Goal: Information Seeking & Learning: Learn about a topic

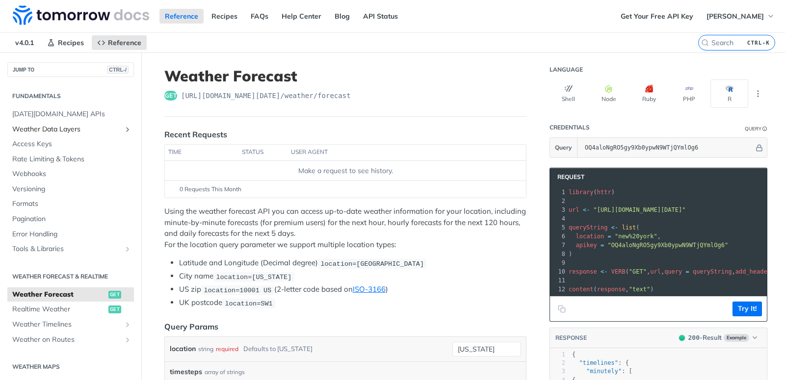
drag, startPoint x: 76, startPoint y: 129, endPoint x: 81, endPoint y: 130, distance: 5.1
click at [77, 129] on span "Weather Data Layers" at bounding box center [66, 130] width 109 height 10
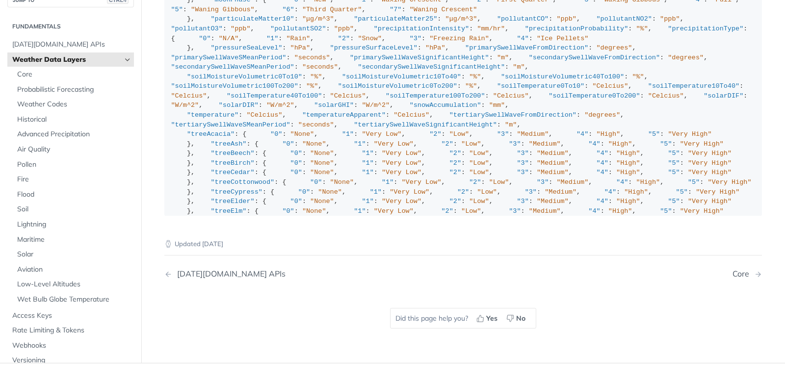
scroll to position [883, 0]
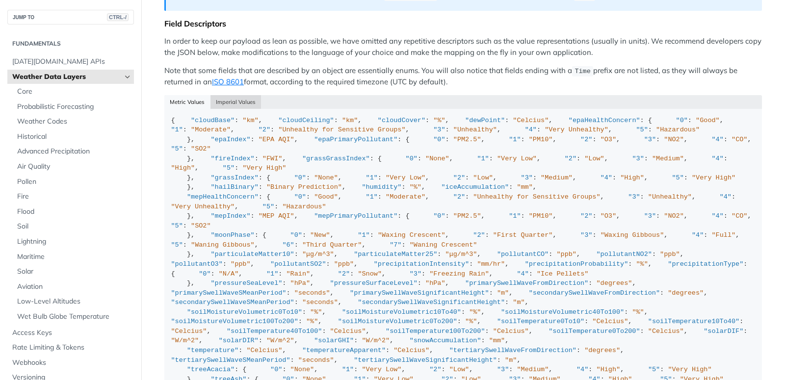
click at [247, 96] on button "Imperial Values" at bounding box center [235, 102] width 51 height 14
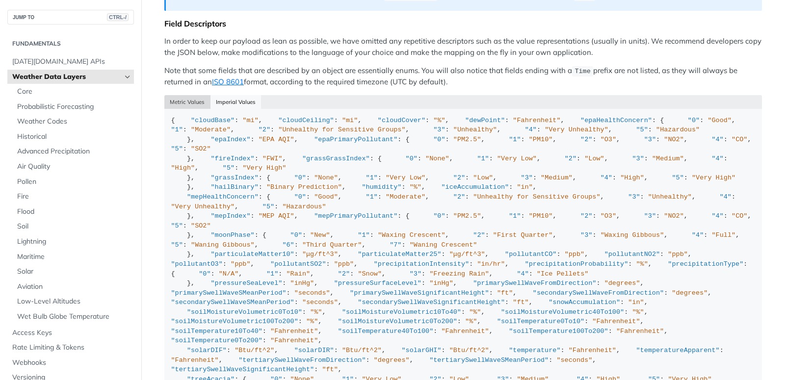
click at [193, 95] on button "Metric Values" at bounding box center [187, 102] width 46 height 14
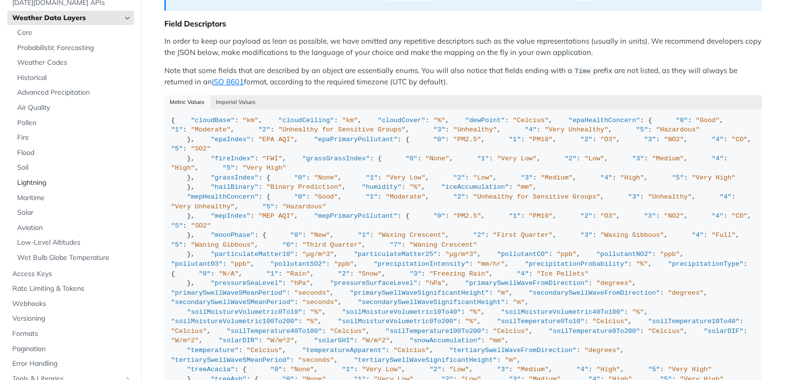
scroll to position [0, 0]
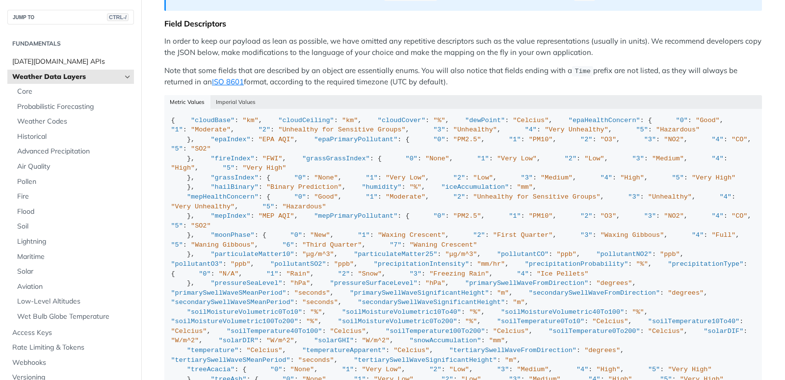
click at [60, 64] on span "[DATE][DOMAIN_NAME] APIs" at bounding box center [71, 62] width 119 height 10
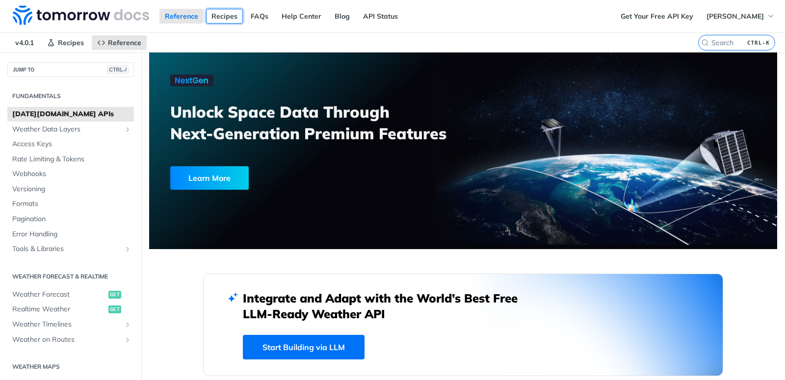
click at [236, 18] on link "Recipes" at bounding box center [224, 16] width 37 height 15
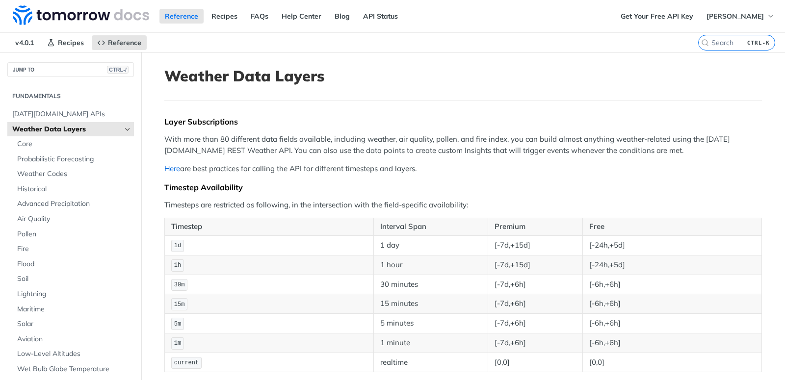
click at [168, 168] on link "Here" at bounding box center [172, 168] width 16 height 9
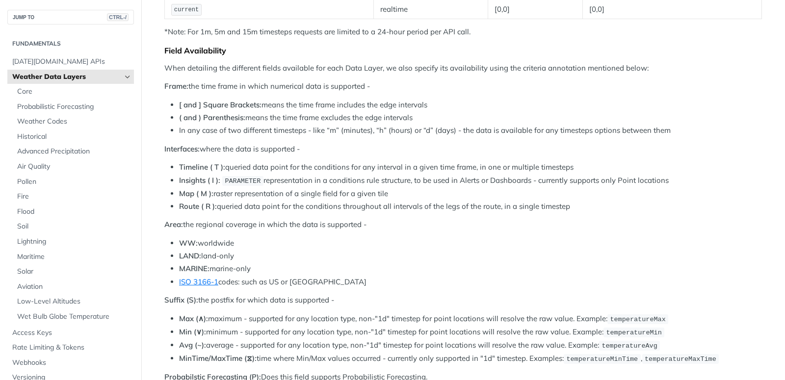
scroll to position [706, 0]
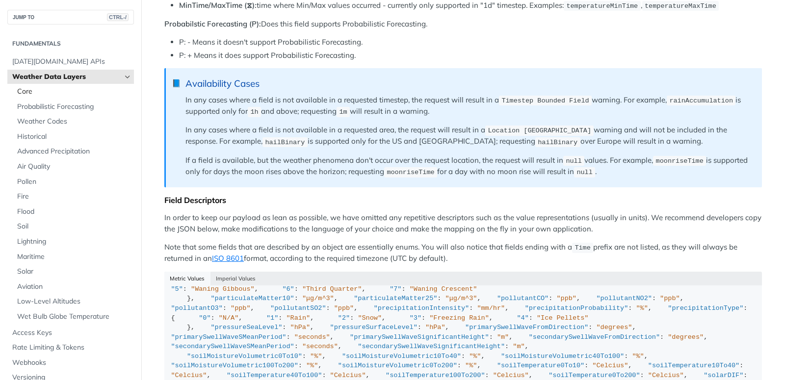
click at [27, 91] on span "Core" at bounding box center [74, 92] width 114 height 10
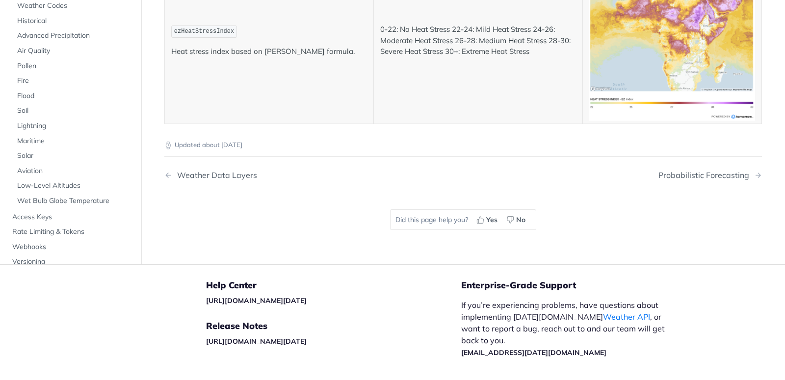
scroll to position [3825, 0]
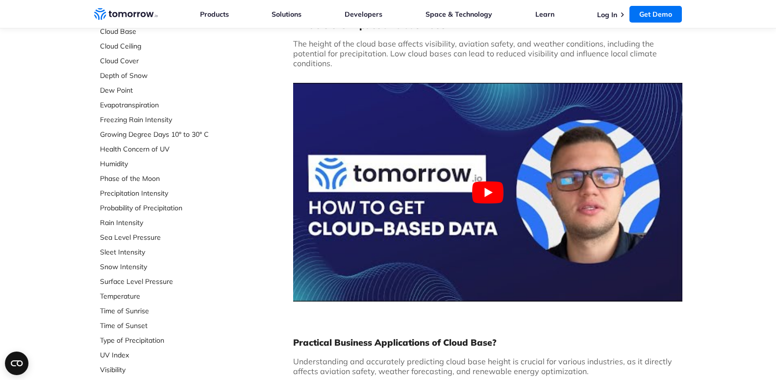
scroll to position [163, 0]
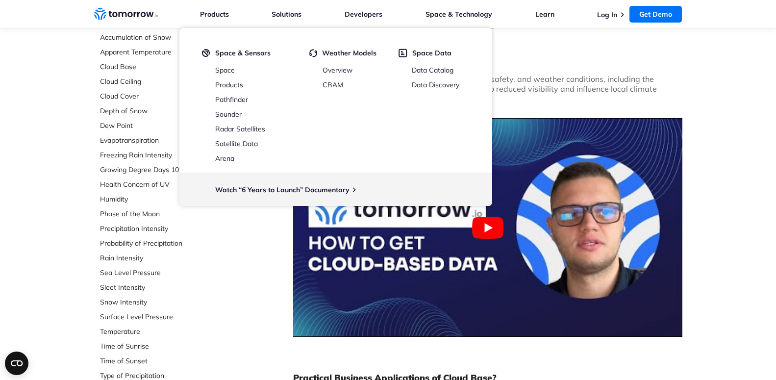
click at [713, 165] on div "Select Data Layer Core Accumulation of Ice Accumulation of LWE Snow (Snow Water…" at bounding box center [388, 331] width 776 height 838
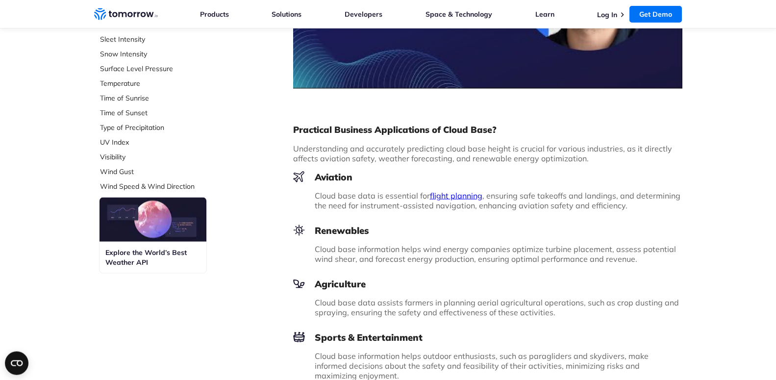
scroll to position [413, 0]
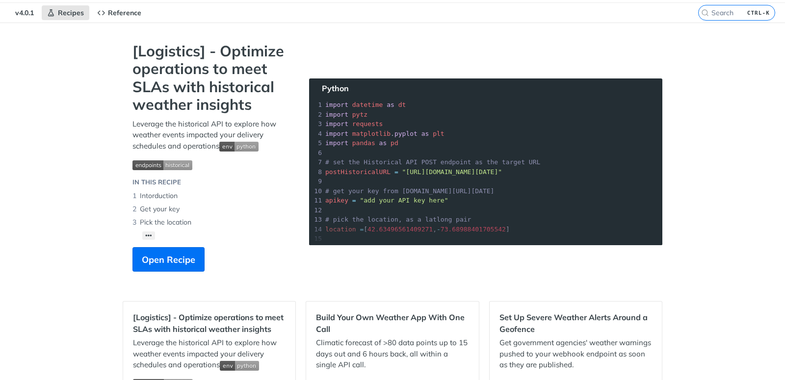
scroll to position [59, 0]
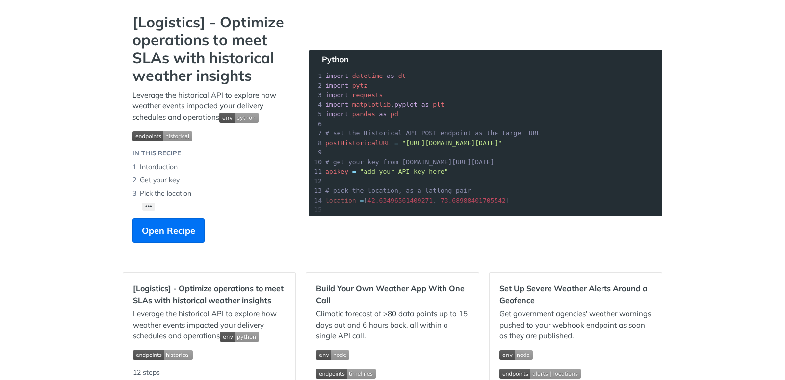
click at [244, 148] on div "[Logistics] - Optimize operations to meet SLAs with historical weather insights…" at bounding box center [211, 132] width 177 height 239
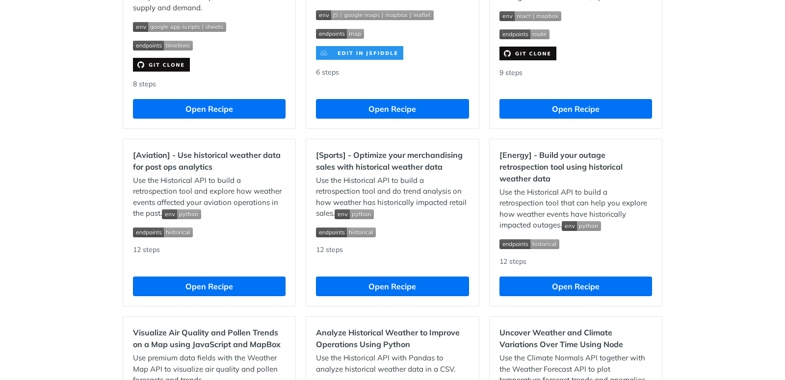
drag, startPoint x: 756, startPoint y: 336, endPoint x: 737, endPoint y: 332, distance: 19.4
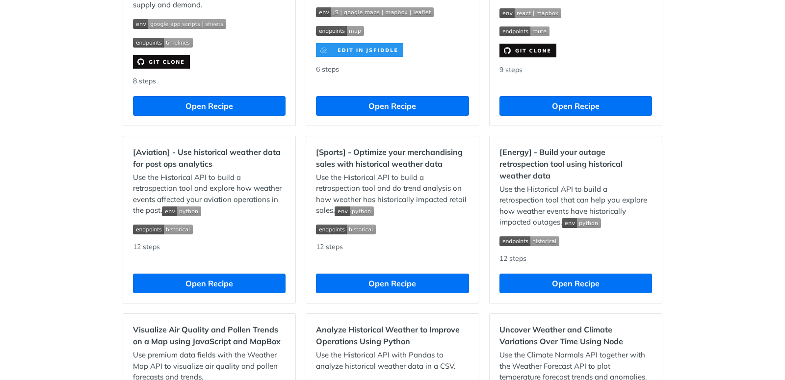
drag, startPoint x: 737, startPoint y: 332, endPoint x: 708, endPoint y: 329, distance: 29.1
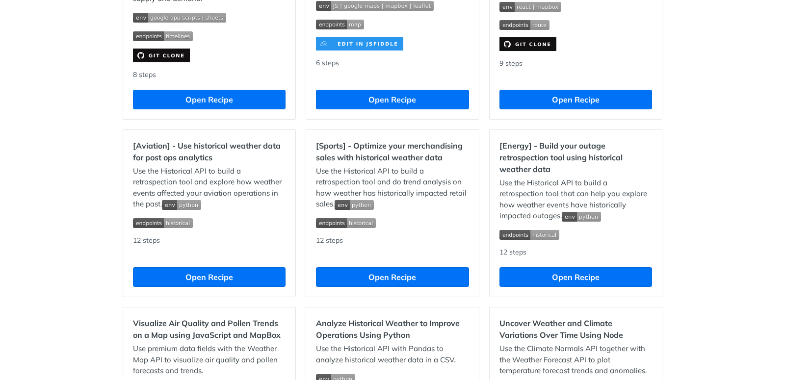
drag, startPoint x: 708, startPoint y: 329, endPoint x: 591, endPoint y: 262, distance: 134.0
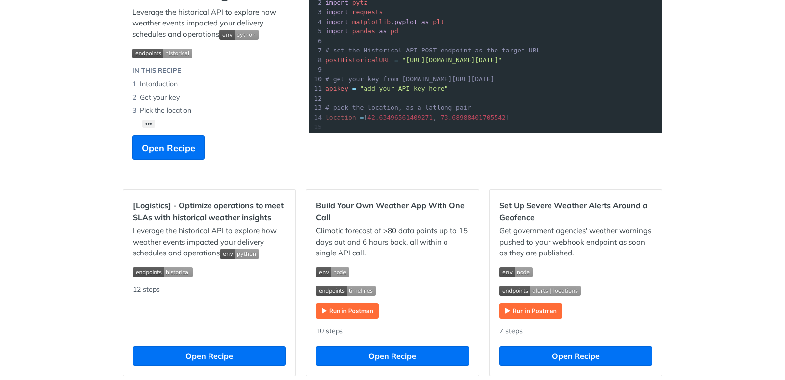
scroll to position [0, 0]
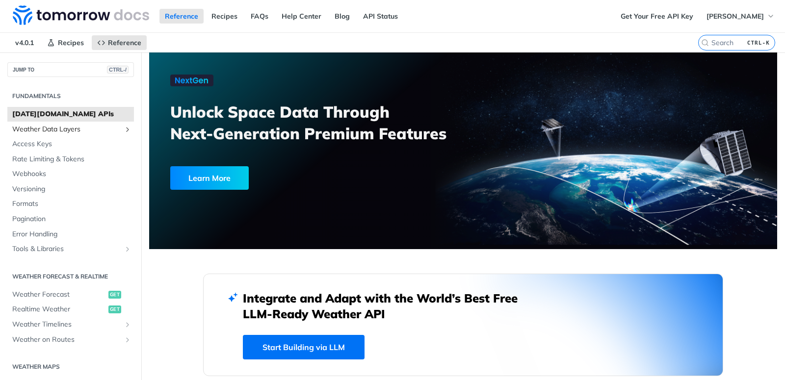
click at [67, 126] on span "Weather Data Layers" at bounding box center [66, 130] width 109 height 10
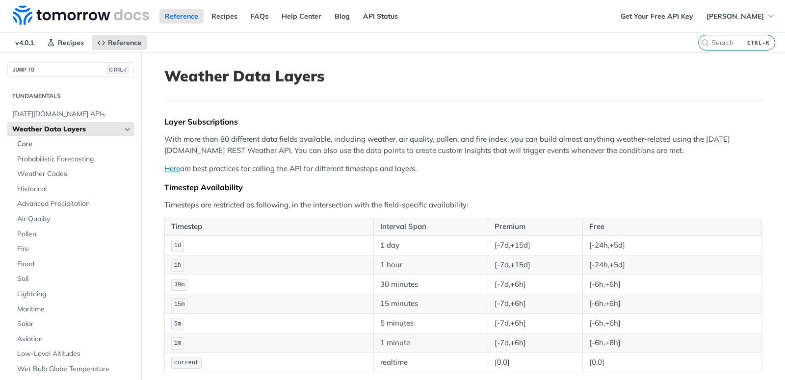
click at [37, 146] on span "Core" at bounding box center [74, 144] width 114 height 10
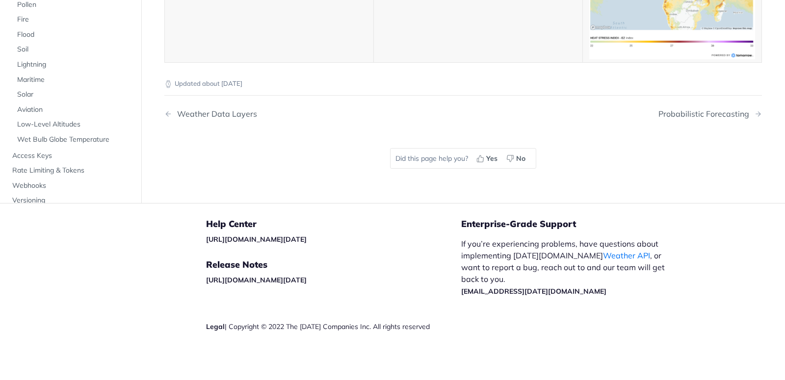
scroll to position [5296, 0]
